Goal: Information Seeking & Learning: Check status

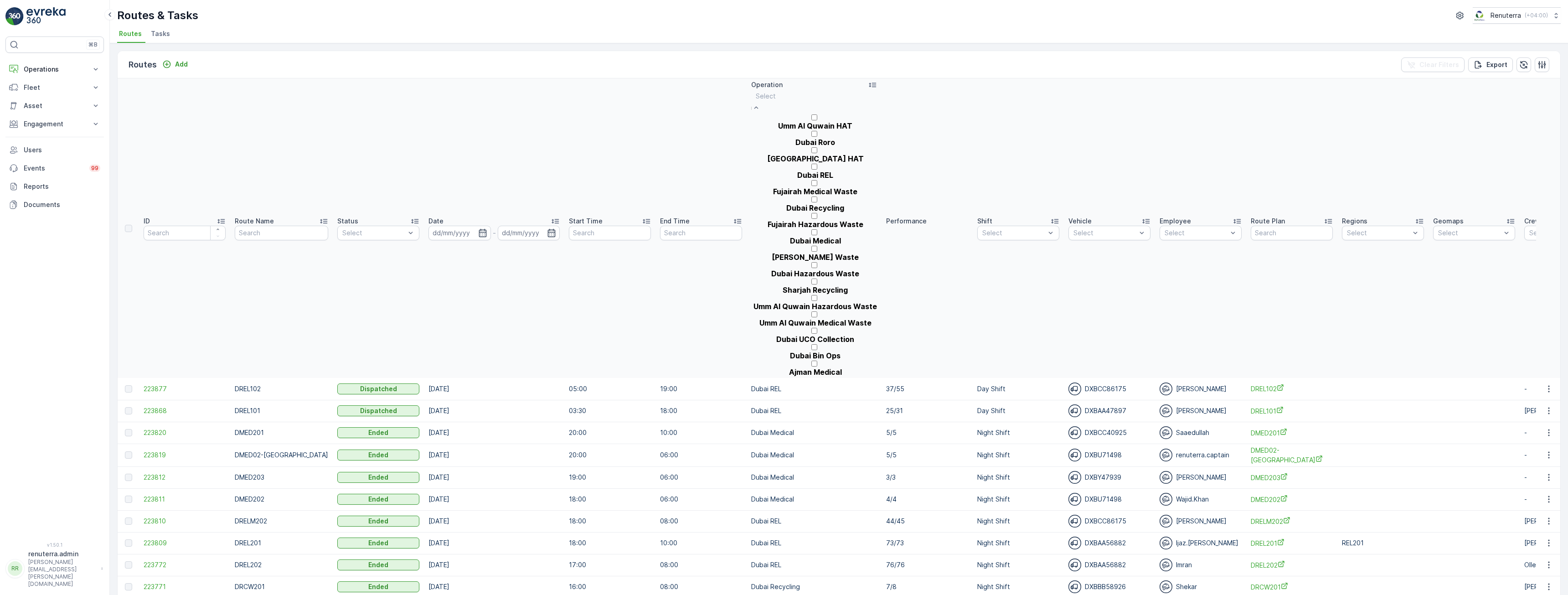
click at [780, 101] on div "Select" at bounding box center [813, 101] width 126 height 24
click at [777, 146] on div "Dubai Roro" at bounding box center [813, 138] width 126 height 17
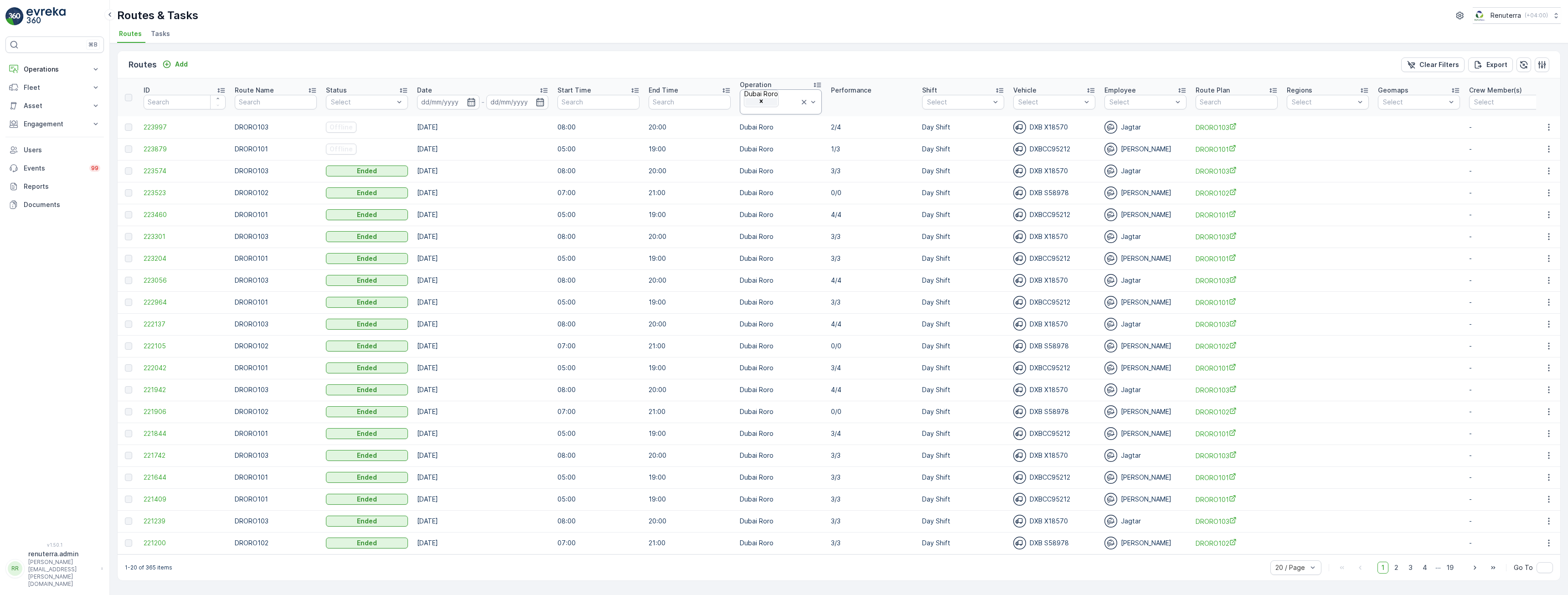
click at [763, 99] on icon "Remove Dubai Roro" at bounding box center [761, 100] width 3 height 3
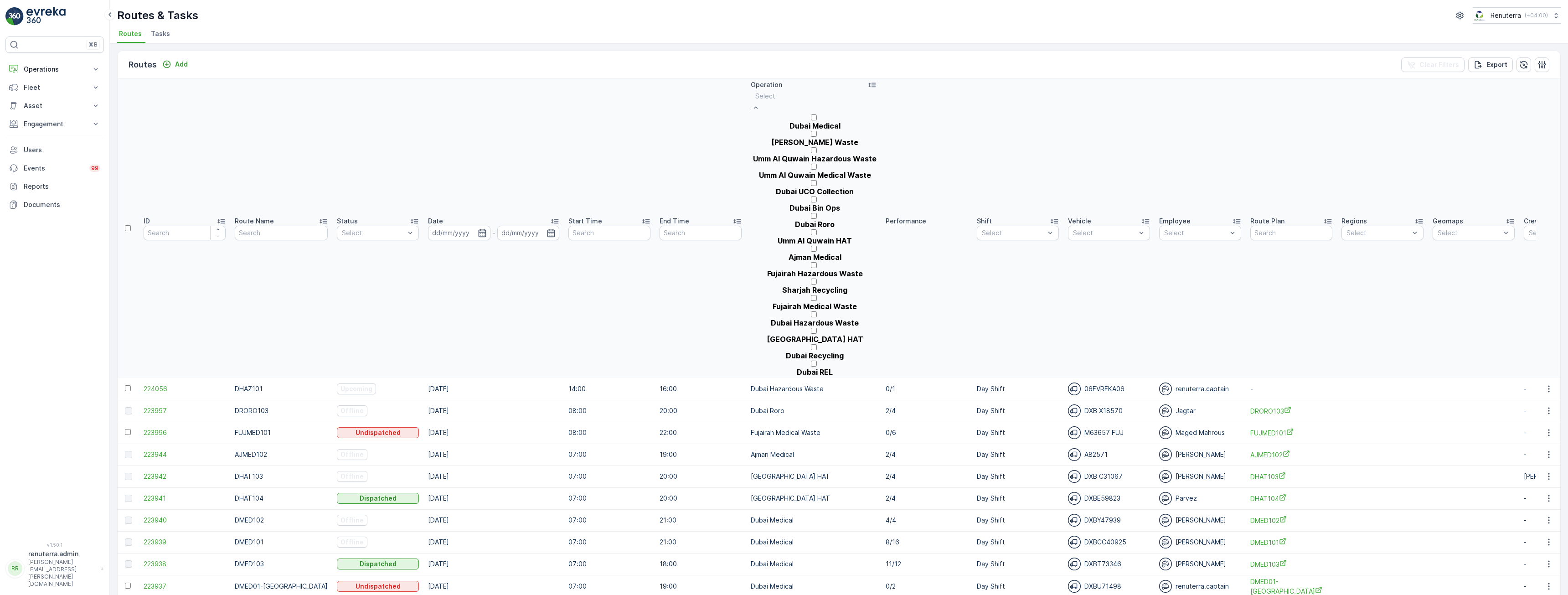
scroll to position [92, 0]
click at [794, 220] on p "Dubai Roro" at bounding box center [814, 224] width 40 height 8
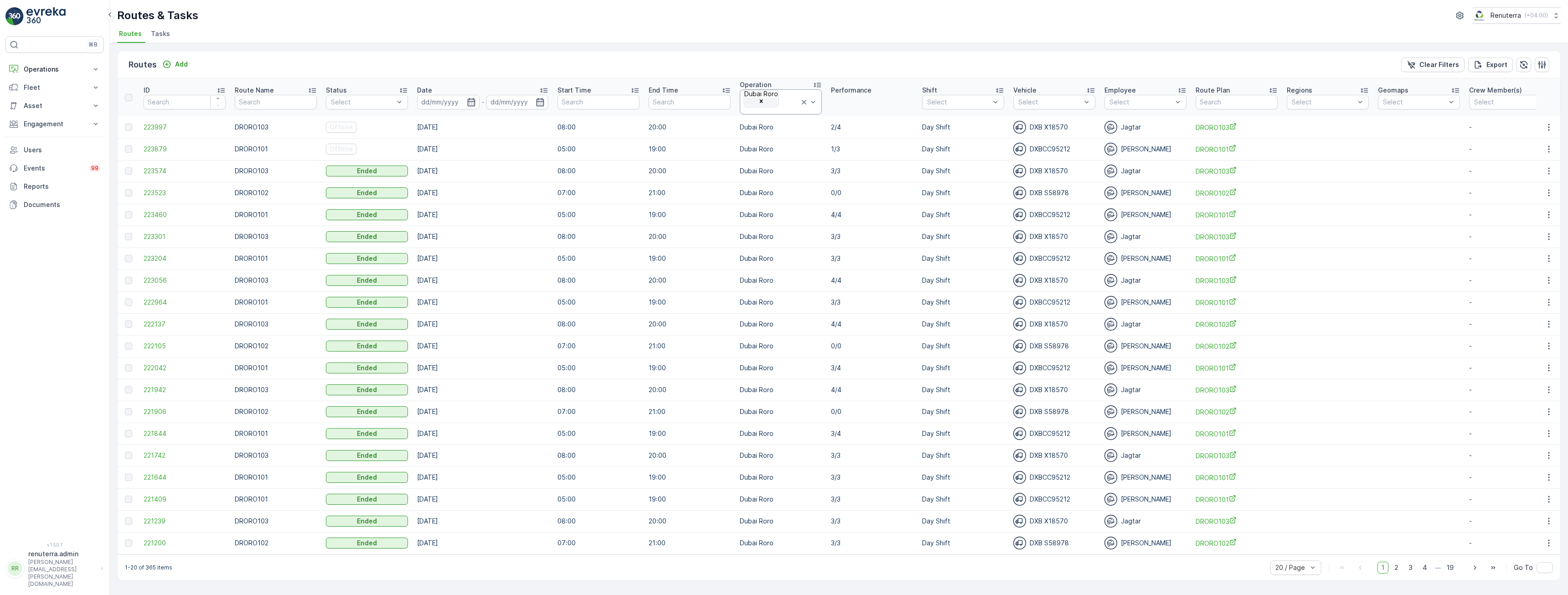
click at [765, 99] on icon "Remove Dubai Roro" at bounding box center [761, 101] width 6 height 6
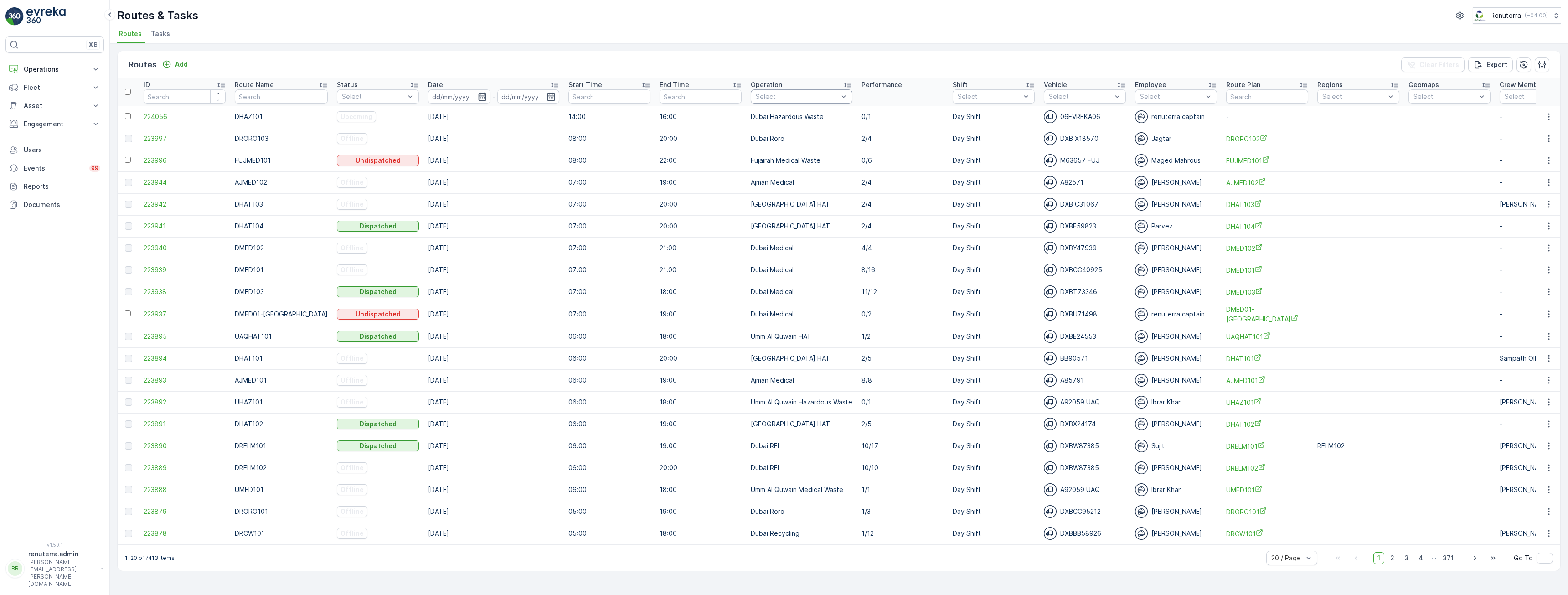
click at [810, 91] on div "Select" at bounding box center [801, 97] width 101 height 15
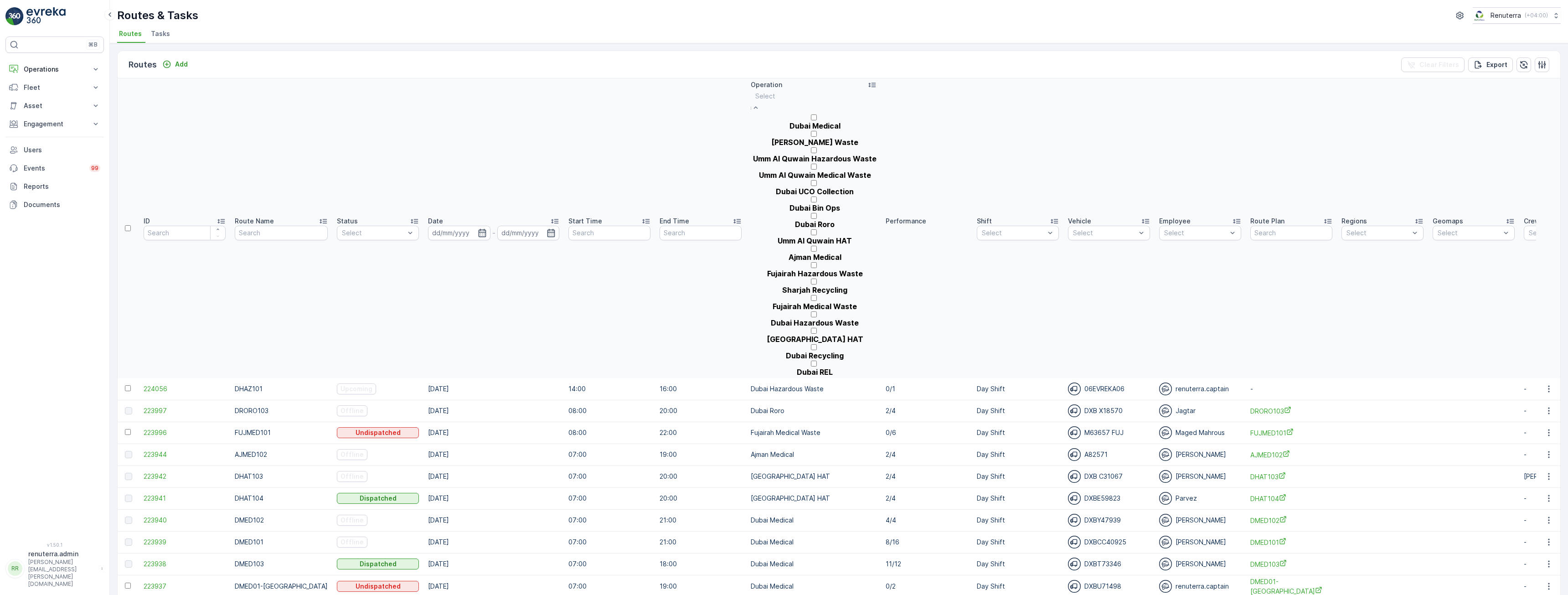
scroll to position [137, 0]
click at [785, 335] on p "[GEOGRAPHIC_DATA] HAT" at bounding box center [814, 339] width 96 height 8
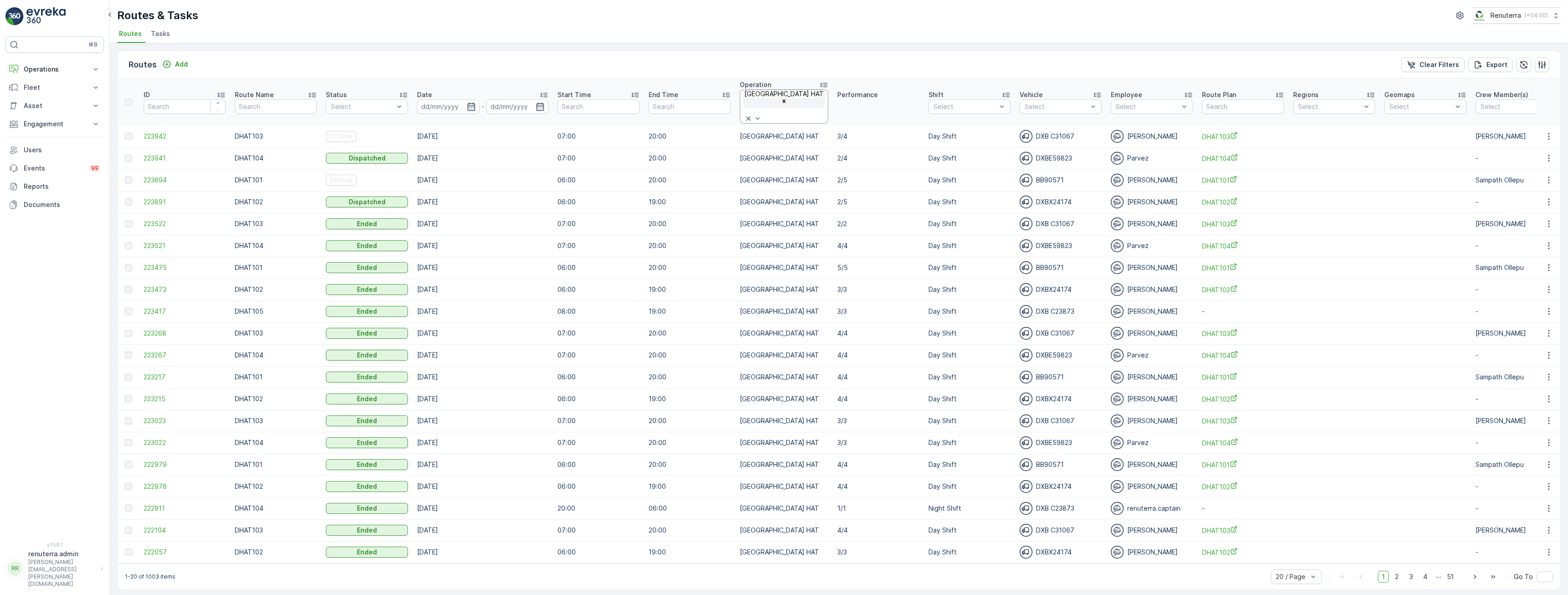
click at [783, 99] on icon "Remove Dubai HAT" at bounding box center [784, 100] width 3 height 3
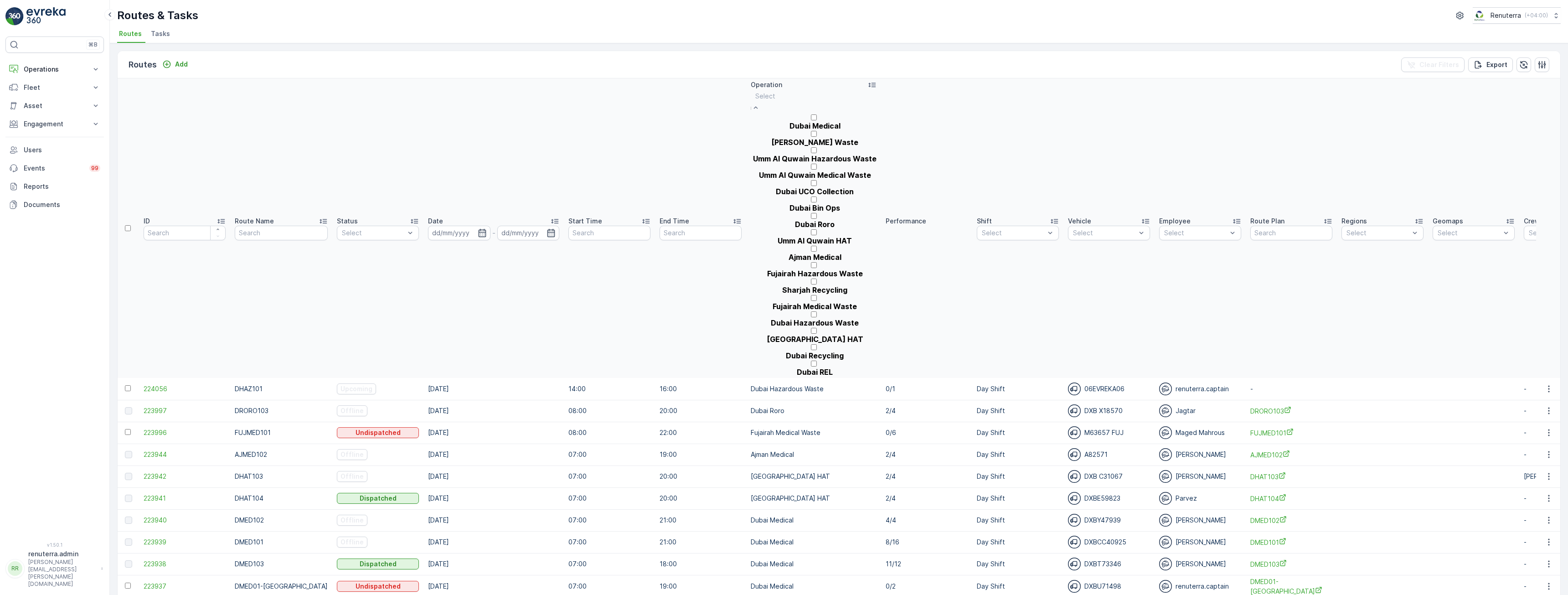
scroll to position [148, 0]
click at [781, 335] on p "[GEOGRAPHIC_DATA] HAT" at bounding box center [814, 339] width 96 height 8
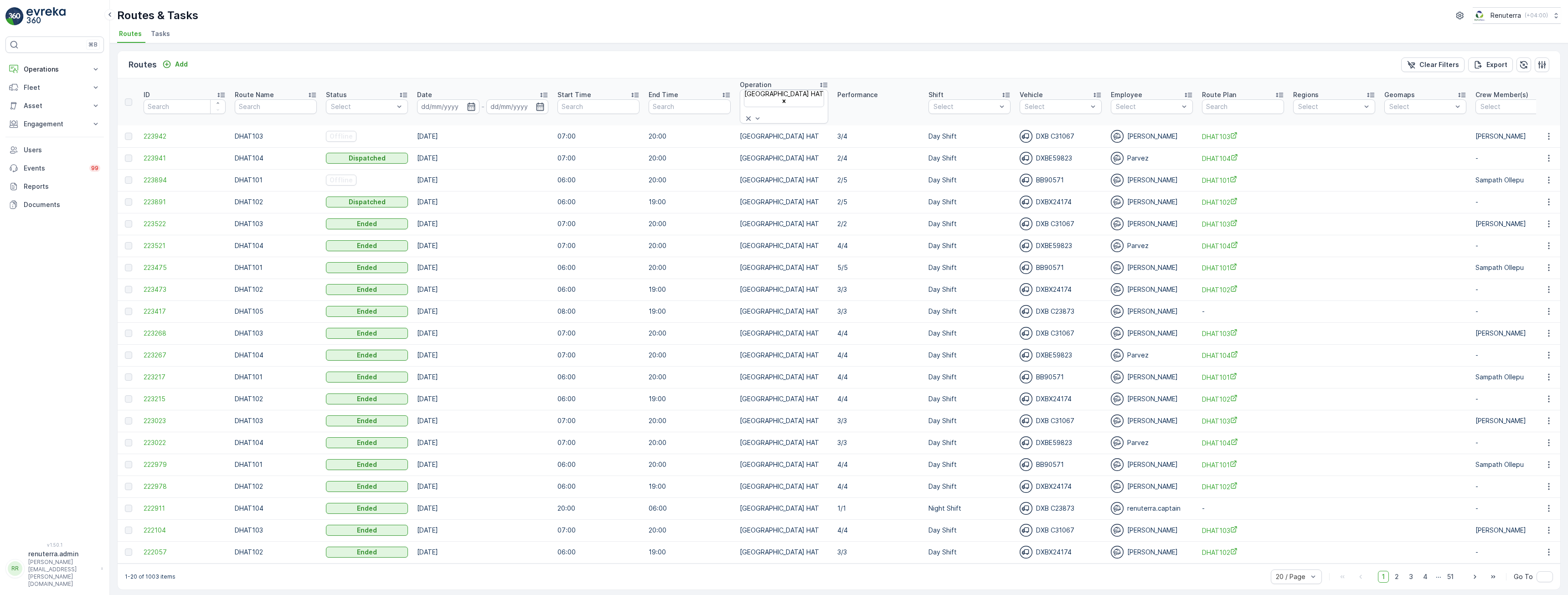
drag, startPoint x: 416, startPoint y: 115, endPoint x: 481, endPoint y: 183, distance: 94.1
click at [481, 183] on tbody "223942 DHAT103 Offline [DATE] 07:00 20:00 [GEOGRAPHIC_DATA] HAT 3/4 Day Shift D…" at bounding box center [1034, 344] width 1833 height 438
click at [612, 58] on div "Routes Add Clear Filters Export" at bounding box center [838, 65] width 1443 height 28
click at [783, 99] on icon "Remove Dubai HAT" at bounding box center [784, 101] width 6 height 6
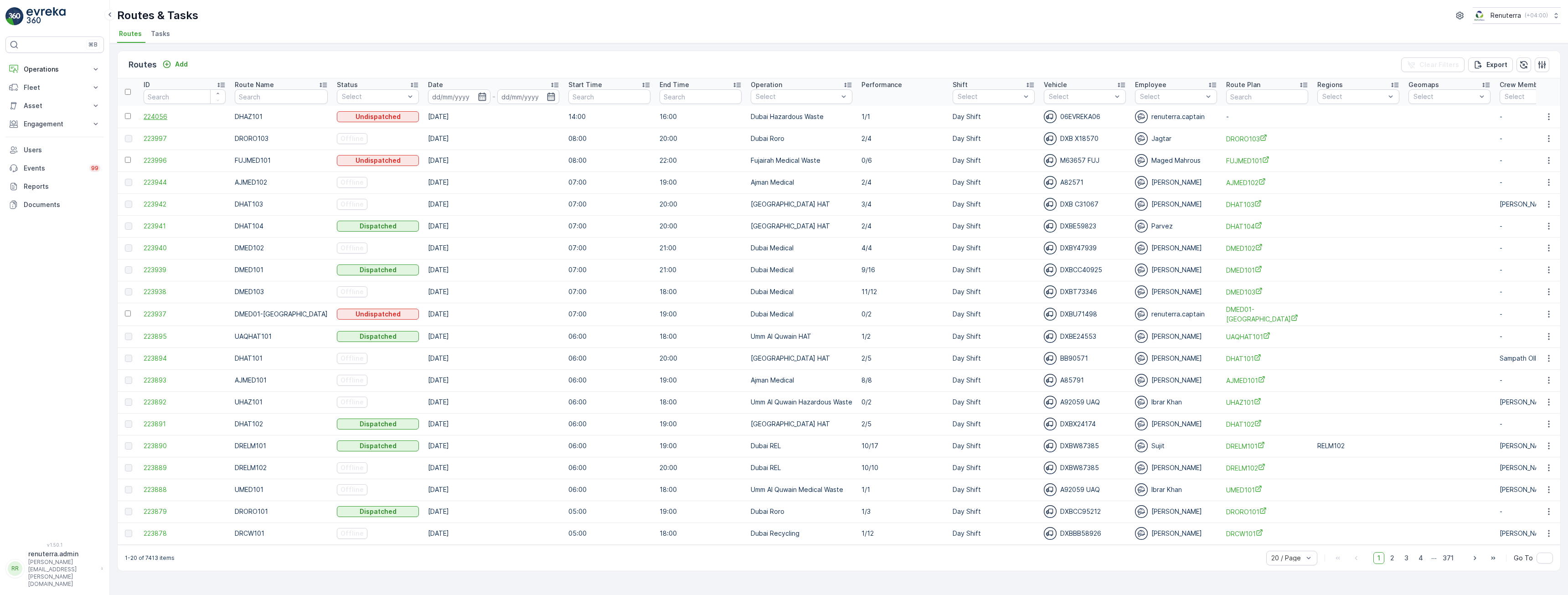
click at [162, 115] on span "224056" at bounding box center [184, 116] width 83 height 9
click at [159, 333] on span "223895" at bounding box center [184, 336] width 83 height 9
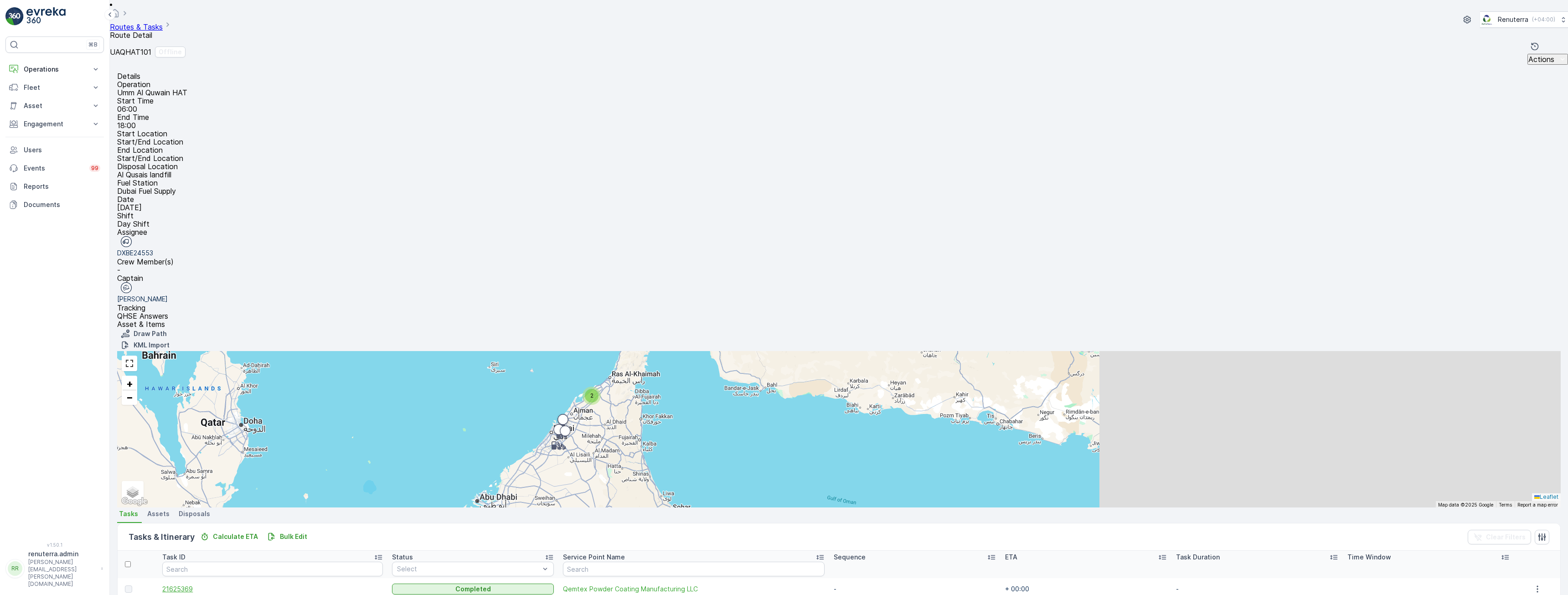
click at [193, 585] on span "21625369" at bounding box center [271, 589] width 220 height 9
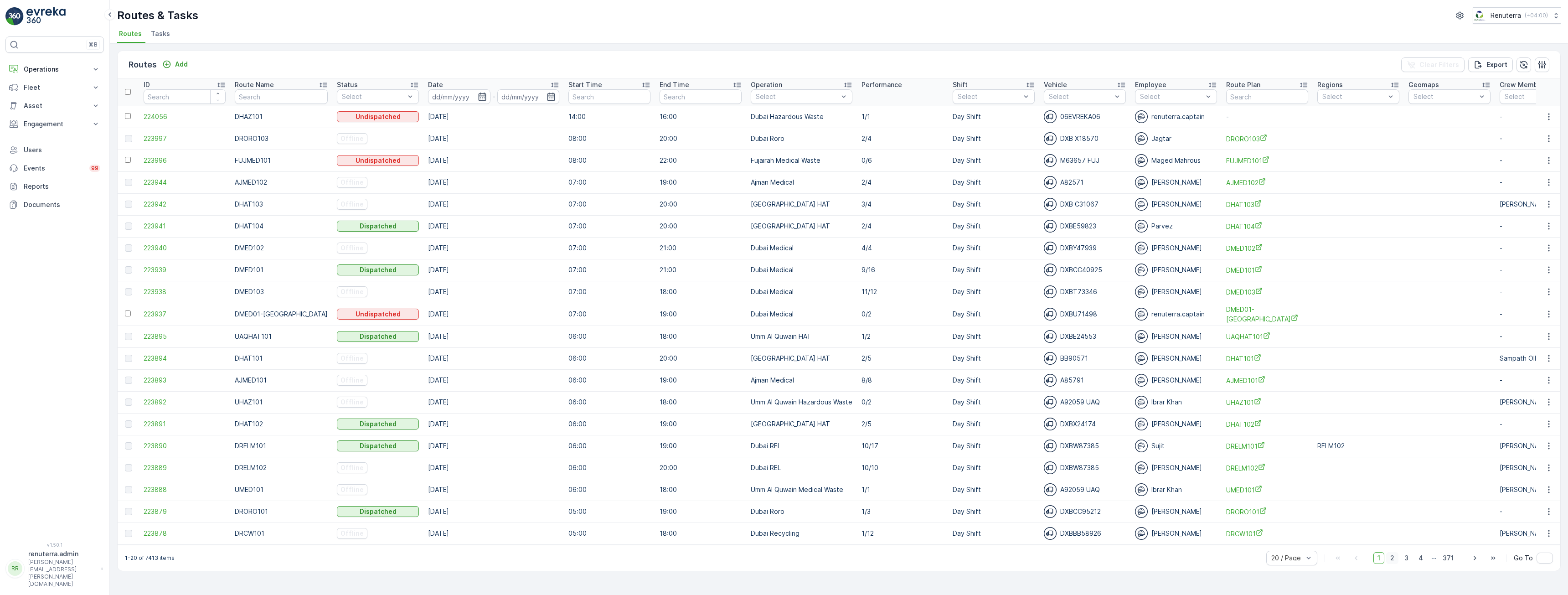
click at [1395, 562] on span "2" at bounding box center [1392, 558] width 12 height 12
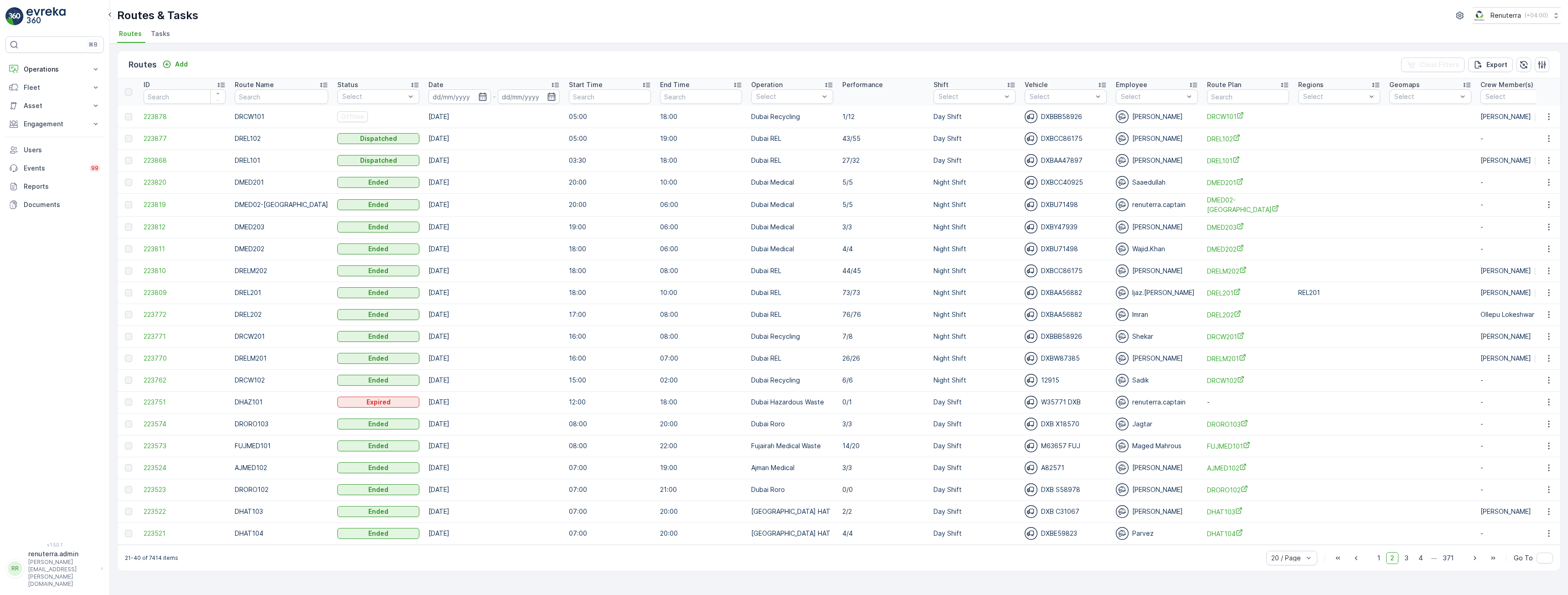
drag, startPoint x: 1410, startPoint y: 562, endPoint x: 1286, endPoint y: 532, distance: 127.6
click at [1410, 562] on span "3" at bounding box center [1406, 558] width 12 height 12
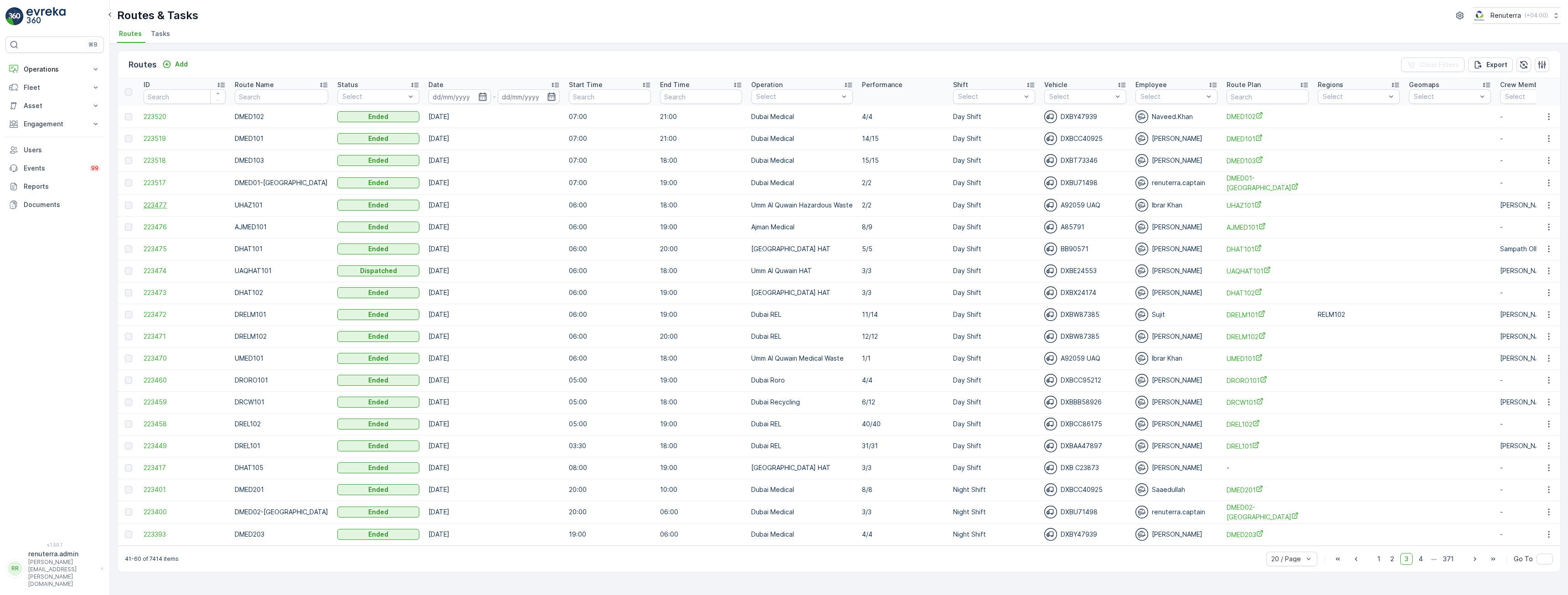
click at [154, 202] on span "223477" at bounding box center [184, 205] width 83 height 9
